Goal: Transaction & Acquisition: Obtain resource

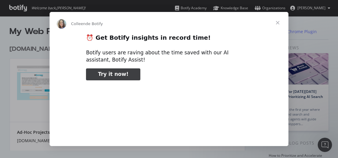
type input "264348"
click at [278, 21] on span "Fermer" at bounding box center [277, 22] width 21 height 21
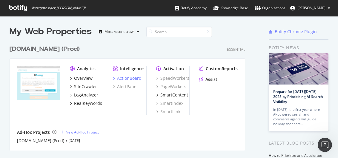
click at [133, 78] on div "ActionBoard" at bounding box center [129, 78] width 24 height 6
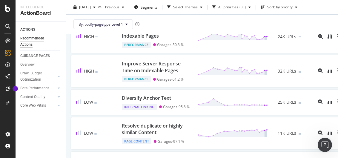
scroll to position [86, 0]
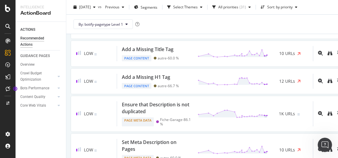
scroll to position [537, 0]
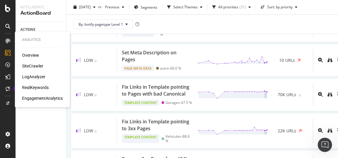
click at [31, 77] on div "LogAnalyzer" at bounding box center [33, 77] width 23 height 6
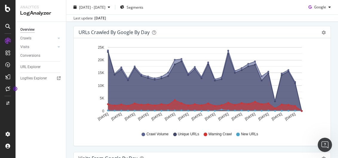
scroll to position [109, 0]
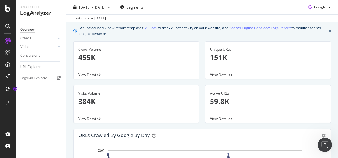
scroll to position [0, 0]
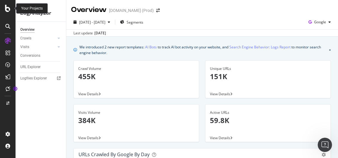
click at [7, 7] on icon at bounding box center [7, 8] width 5 height 7
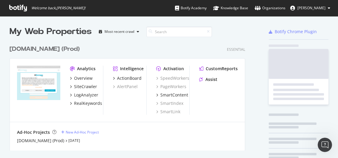
scroll to position [153, 328]
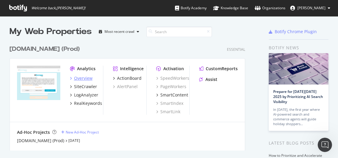
click at [86, 77] on div "Overview" at bounding box center [83, 78] width 18 height 6
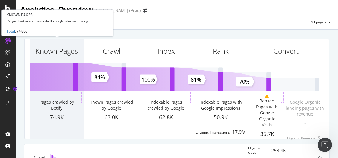
click at [54, 75] on div "Known Pages" at bounding box center [57, 62] width 54 height 46
click at [54, 66] on div "Known Pages" at bounding box center [57, 62] width 54 height 46
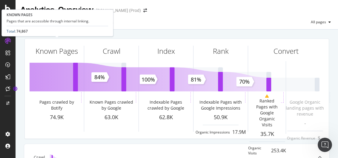
click at [11, 30] on link "Total" at bounding box center [11, 31] width 8 height 5
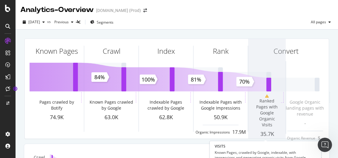
click at [262, 106] on span at bounding box center [267, 89] width 38 height 100
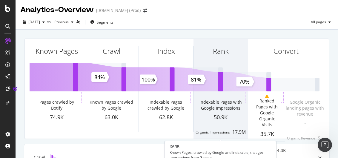
click at [230, 77] on div "Rank" at bounding box center [220, 62] width 54 height 46
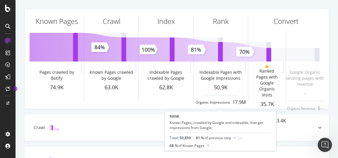
click at [172, 138] on link "Total" at bounding box center [173, 137] width 8 height 5
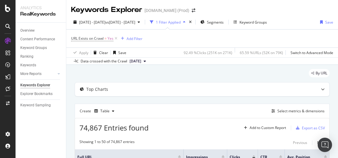
click at [180, 22] on div "1 Filter Applied" at bounding box center [168, 22] width 25 height 5
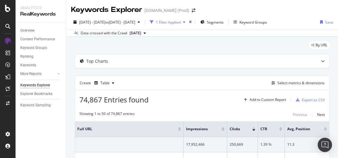
click at [180, 22] on div "1 Filter Applied" at bounding box center [168, 22] width 25 height 5
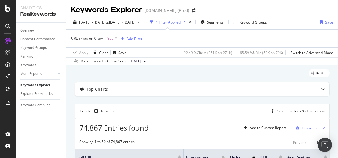
click at [301, 127] on div "Export as CSV" at bounding box center [312, 127] width 23 height 5
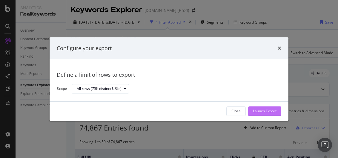
click at [264, 108] on div "Launch Export" at bounding box center [265, 110] width 24 height 9
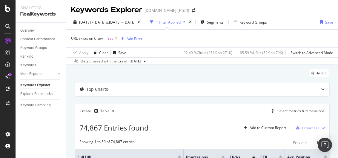
click at [25, 131] on div "Overview Content Performance Keyword Groups Ranking Keywords More Reports Count…" at bounding box center [41, 90] width 50 height 135
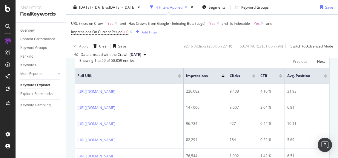
scroll to position [60, 0]
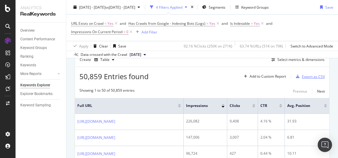
click at [303, 75] on div "Export as CSV" at bounding box center [312, 76] width 23 height 5
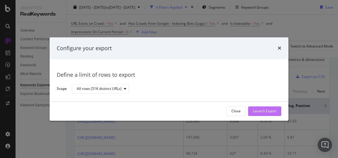
click at [263, 111] on div "Launch Export" at bounding box center [265, 111] width 24 height 5
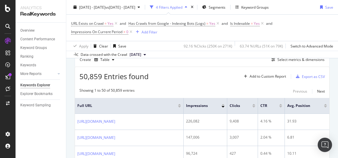
click at [312, 22] on div "URL Exists on Crawl = Yes and Has Crawls from Google - Indexing Bots (Logs) = Y…" at bounding box center [202, 27] width 262 height 17
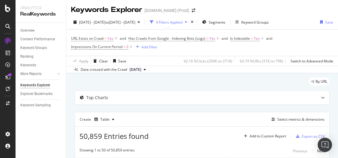
scroll to position [0, 0]
